Goal: Task Accomplishment & Management: Manage account settings

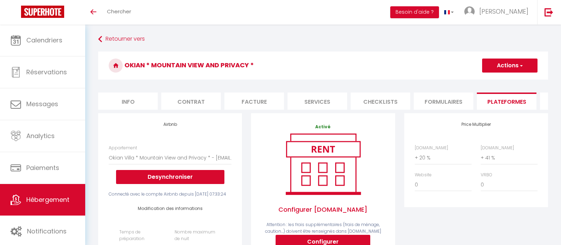
select select "4191-1505835799682355115"
select select "THB"
select select
select select "+ 20 %"
select select "+ 41 %"
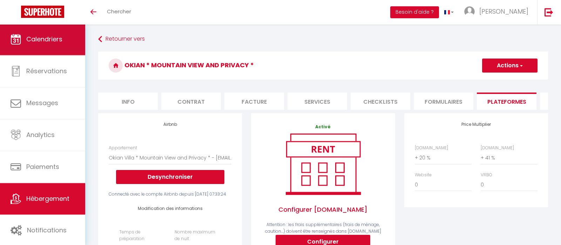
click at [51, 44] on link "Calendriers" at bounding box center [42, 39] width 85 height 32
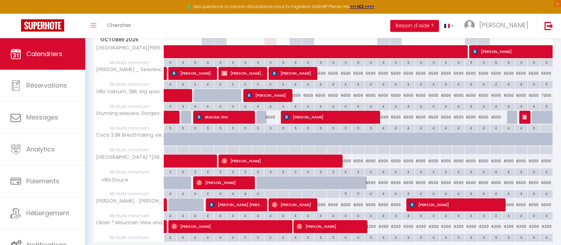
scroll to position [139, 0]
